Goal: Browse casually: Explore the website without a specific task or goal

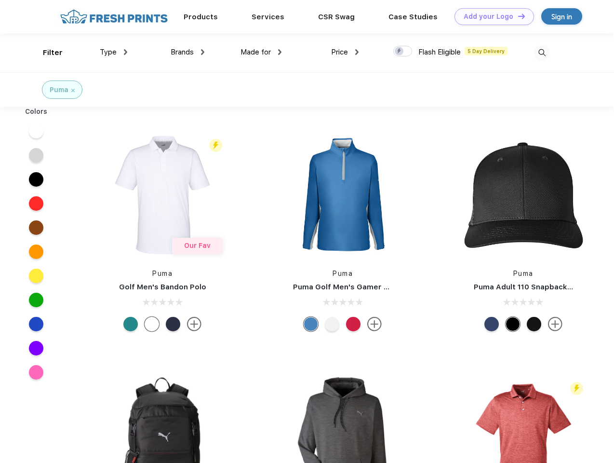
click at [491, 16] on link "Add your Logo Design Tool" at bounding box center [495, 16] width 80 height 17
click at [0, 0] on div "Design Tool" at bounding box center [0, 0] width 0 height 0
click at [517, 16] on link "Add your Logo Design Tool" at bounding box center [495, 16] width 80 height 17
click at [46, 53] on div "Filter" at bounding box center [53, 52] width 20 height 11
click at [114, 52] on span "Type" at bounding box center [108, 52] width 17 height 9
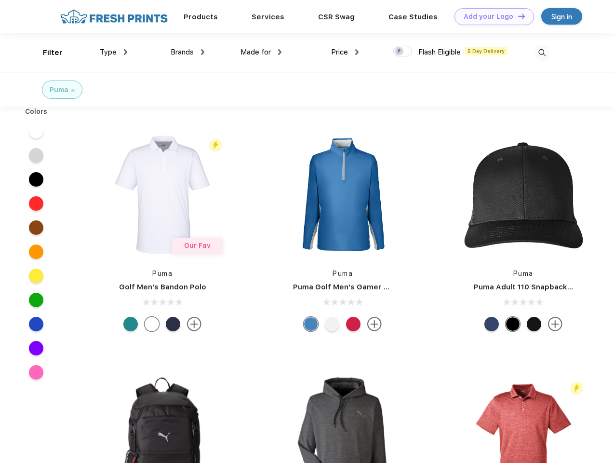
click at [188, 52] on span "Brands" at bounding box center [182, 52] width 23 height 9
click at [261, 52] on span "Made for" at bounding box center [256, 52] width 30 height 9
click at [345, 52] on span "Price" at bounding box center [339, 52] width 17 height 9
click at [403, 52] on div at bounding box center [402, 51] width 19 height 11
click at [400, 52] on input "checkbox" at bounding box center [396, 48] width 6 height 6
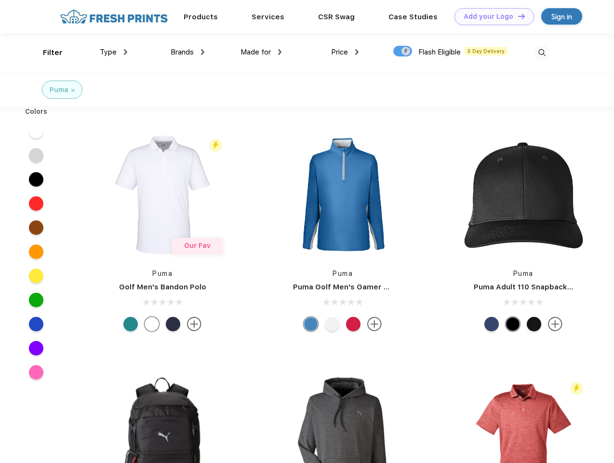
click at [542, 53] on img at bounding box center [542, 53] width 16 height 16
